Goal: Task Accomplishment & Management: Manage account settings

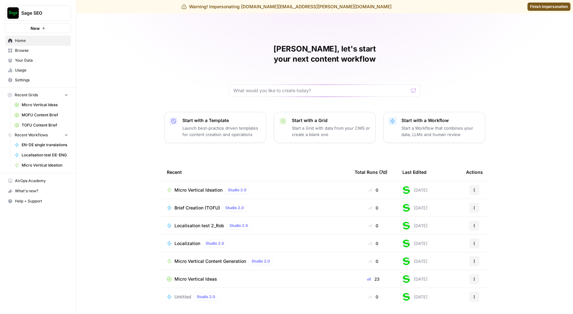
click at [46, 14] on span "Sage SEO" at bounding box center [40, 13] width 39 height 6
click at [41, 60] on span "Create Workspace" at bounding box center [59, 63] width 87 height 6
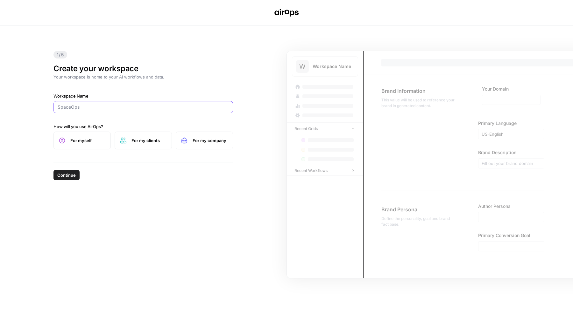
click at [87, 108] on input "Workspace Name" at bounding box center [143, 107] width 171 height 6
paste input "Sage US - Super Marketer"
type input "Sage US - Super Marketer"
click at [200, 140] on span "For my company" at bounding box center [210, 141] width 35 height 6
click at [56, 176] on button "Continue" at bounding box center [66, 175] width 26 height 10
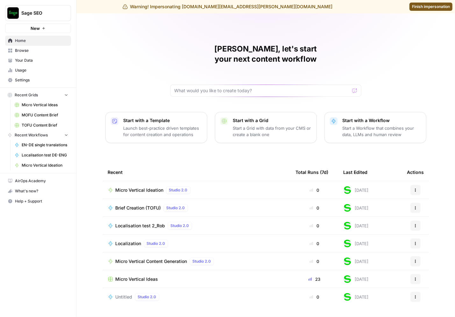
click at [435, 6] on span "Finish impersonation" at bounding box center [431, 7] width 38 height 6
